Goal: Transaction & Acquisition: Purchase product/service

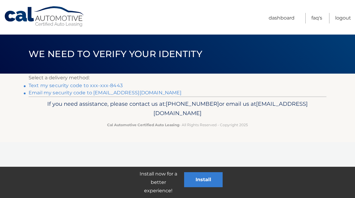
click at [109, 85] on link "Text my security code to xxx-xxx-8443" at bounding box center [76, 86] width 94 height 6
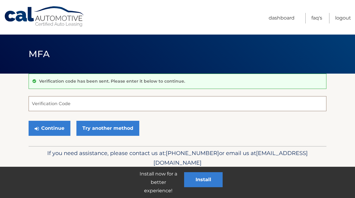
click at [136, 101] on input "Verification Code" at bounding box center [178, 103] width 298 height 15
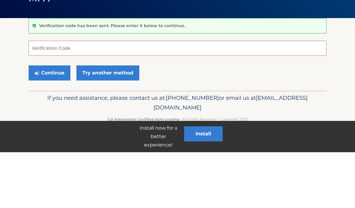
type input "5"
type input "663371"
click at [51, 121] on button "Continue" at bounding box center [50, 128] width 42 height 15
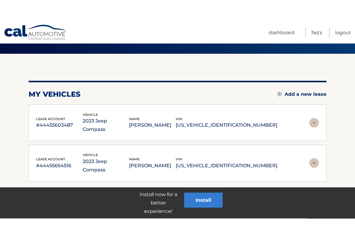
scroll to position [49, 0]
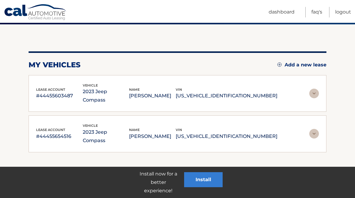
click at [313, 89] on img at bounding box center [314, 94] width 10 height 10
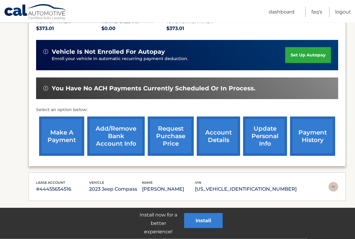
scroll to position [134, 0]
click at [56, 144] on link "make a payment" at bounding box center [61, 136] width 45 height 39
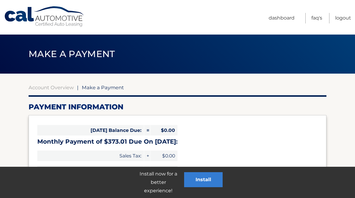
select select "MzJjODJkYmMtMDM1OC00MDljLWJlNGMtZWM1NjNkYjRhNTkx"
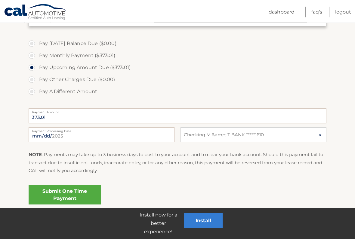
scroll to position [171, 0]
click at [125, 137] on input "[DATE]" at bounding box center [102, 134] width 146 height 15
type input "[DATE]"
click at [81, 197] on link "Submit One Time Payment" at bounding box center [65, 194] width 72 height 19
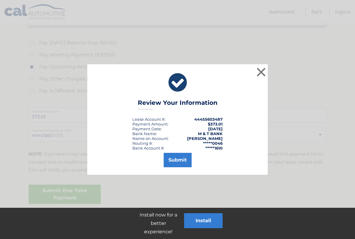
click at [183, 160] on button "Submit" at bounding box center [178, 160] width 28 height 14
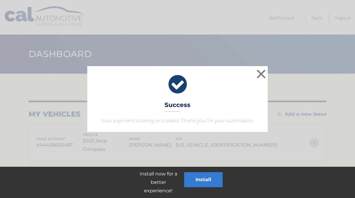
click at [261, 74] on button "×" at bounding box center [261, 74] width 12 height 12
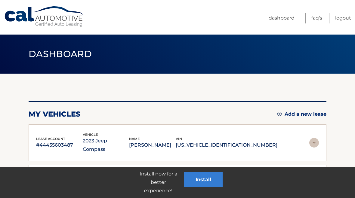
click at [343, 19] on link "Logout" at bounding box center [343, 18] width 16 height 11
